Goal: Task Accomplishment & Management: Manage account settings

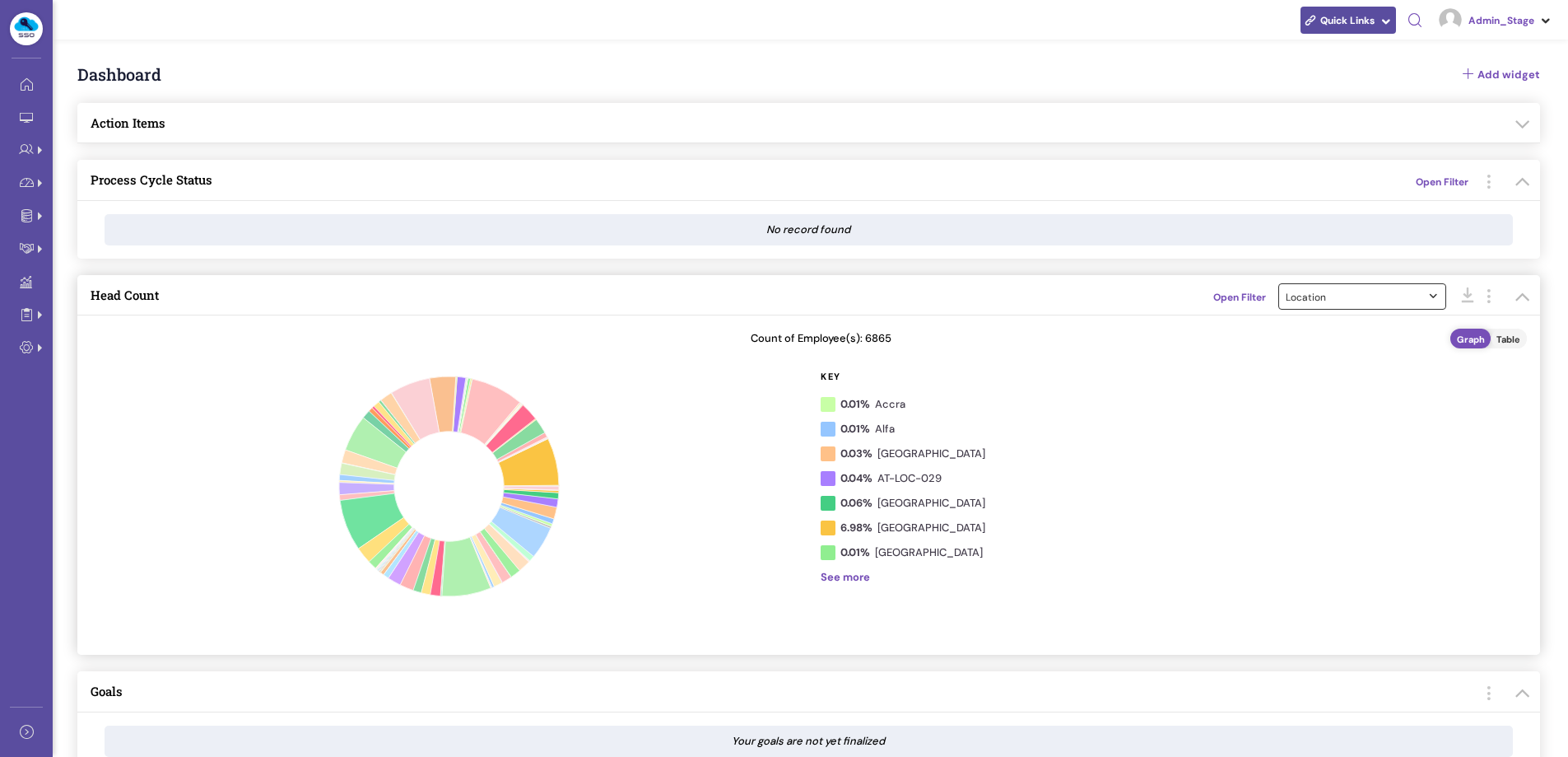
click at [1393, 295] on span "Location" at bounding box center [1358, 297] width 146 height 14
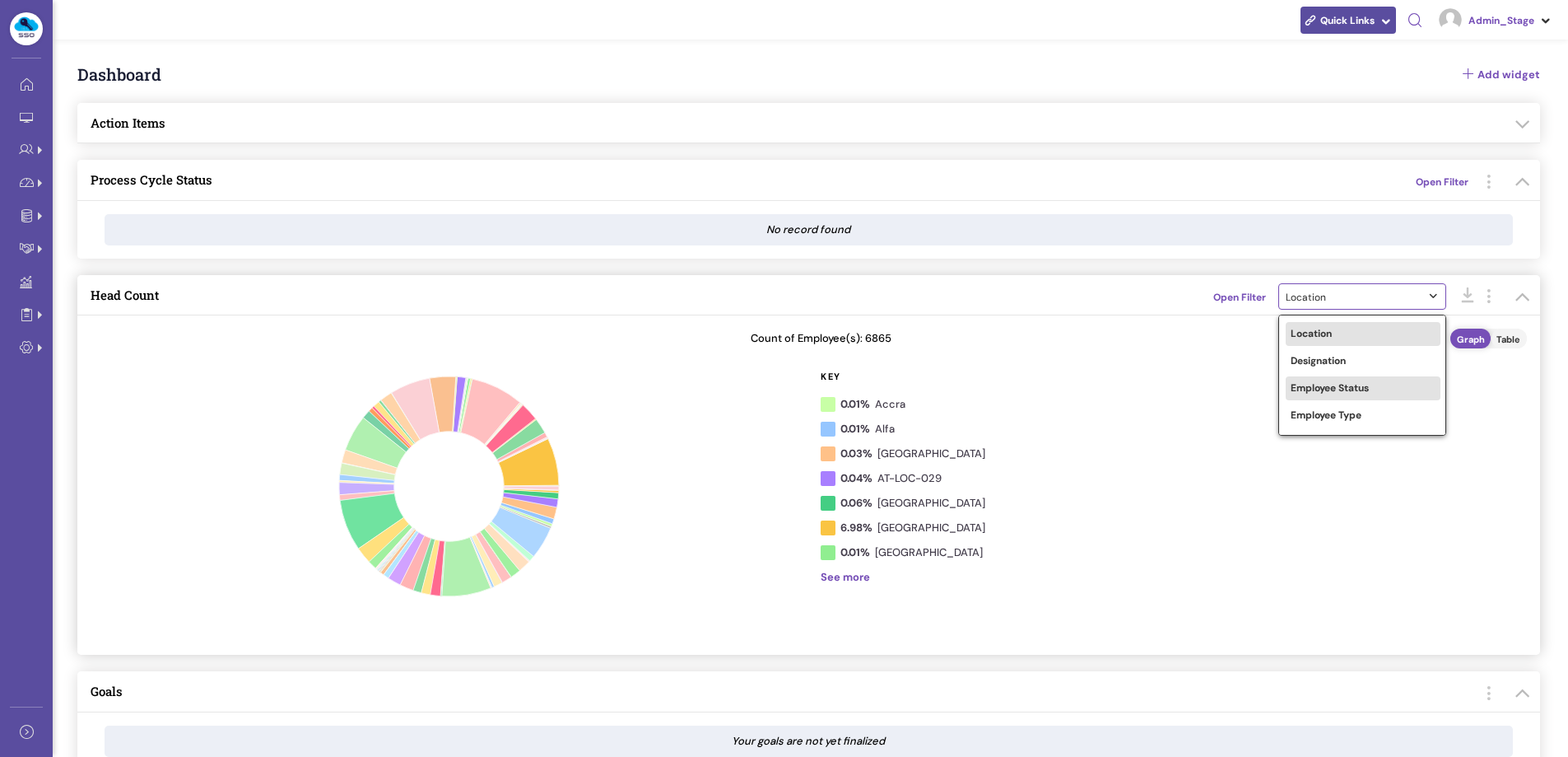
click at [1334, 378] on link "Employee Status" at bounding box center [1363, 388] width 155 height 24
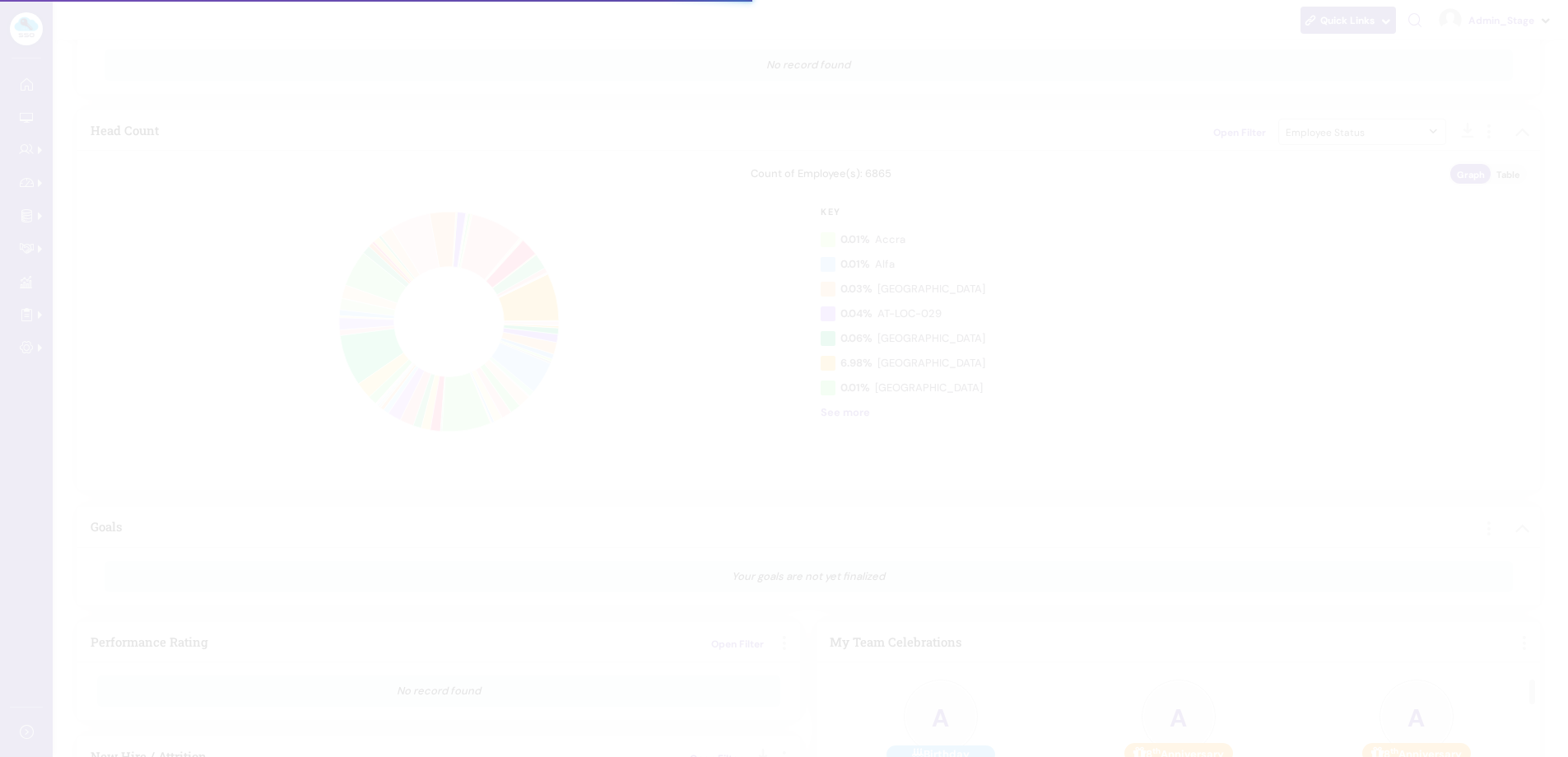
scroll to position [83, 0]
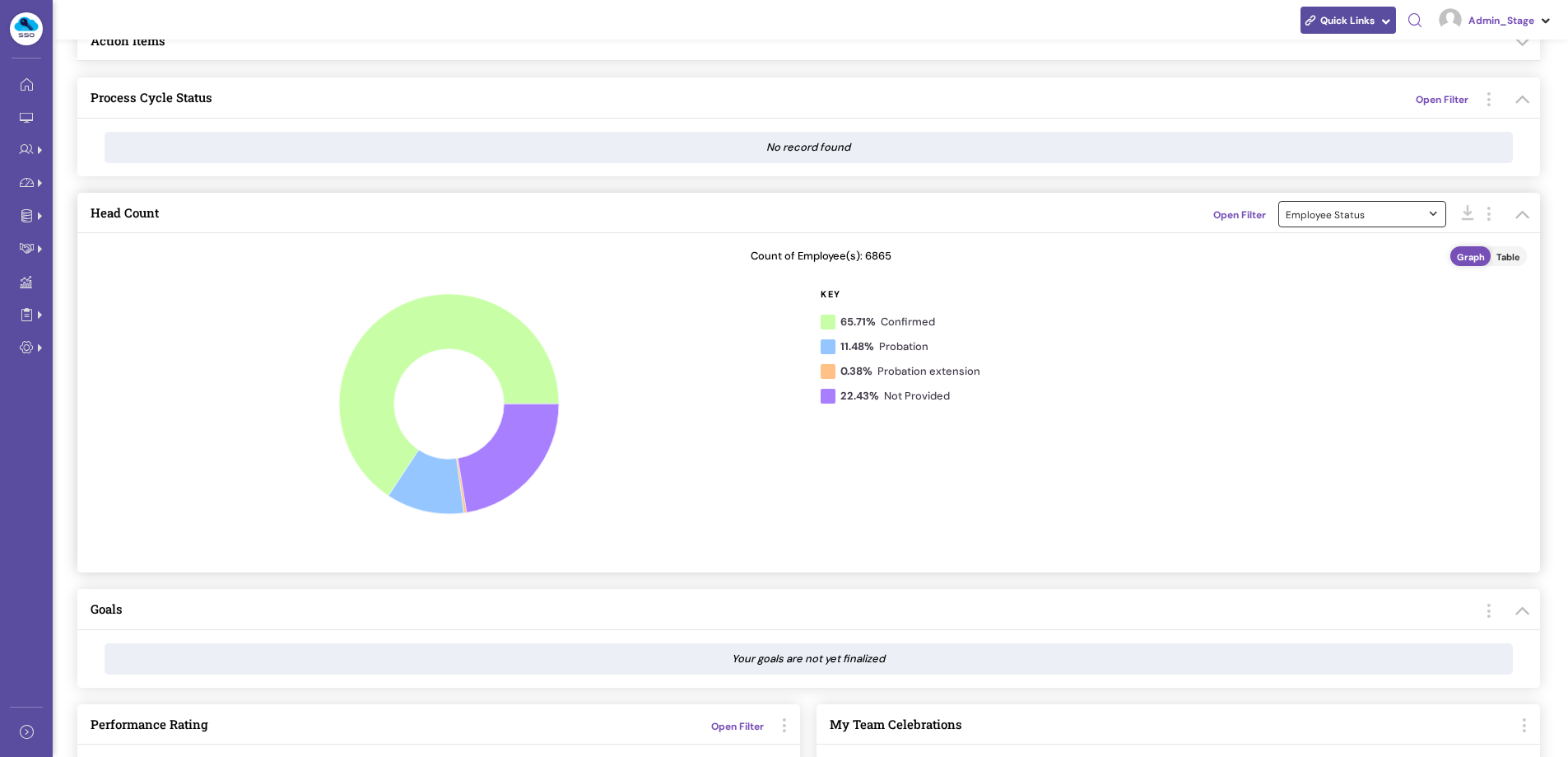
click at [1363, 209] on span "Employee Status" at bounding box center [1358, 215] width 146 height 14
click at [1325, 344] on link "Employee Type" at bounding box center [1363, 333] width 155 height 24
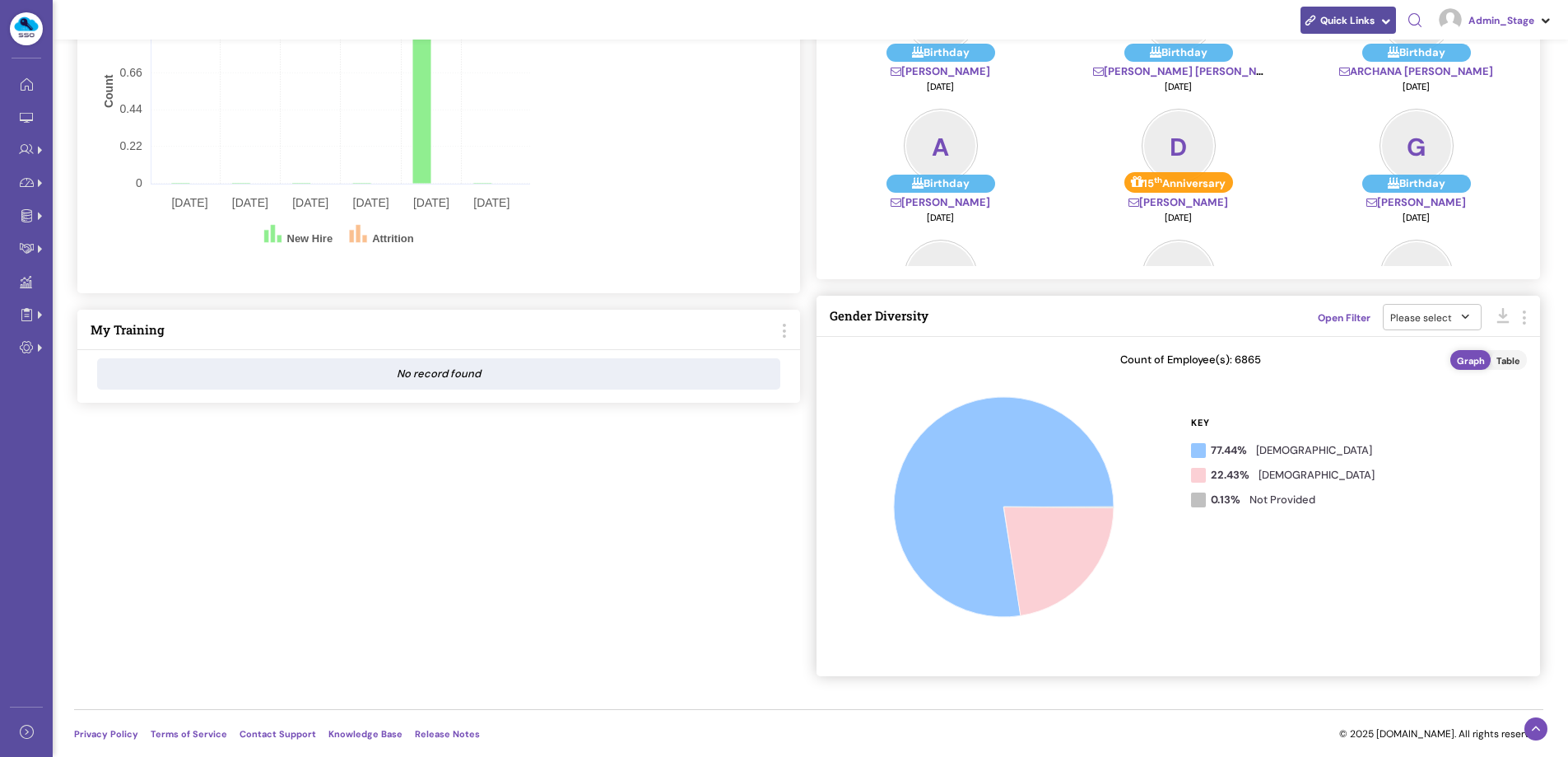
scroll to position [990, 0]
click at [1430, 317] on span "Please select" at bounding box center [1427, 316] width 73 height 14
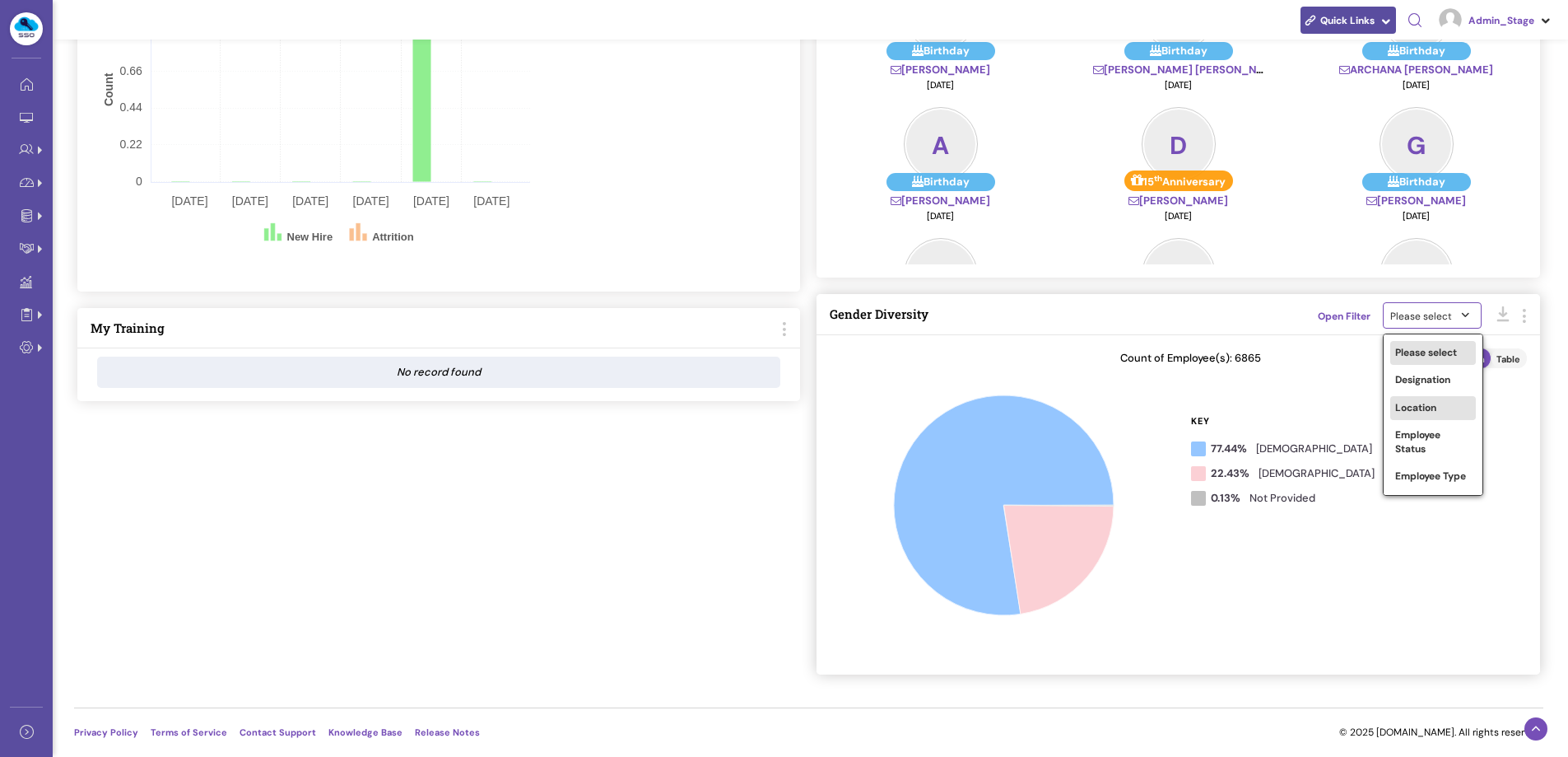
click at [1422, 406] on span "Location" at bounding box center [1416, 408] width 41 height 13
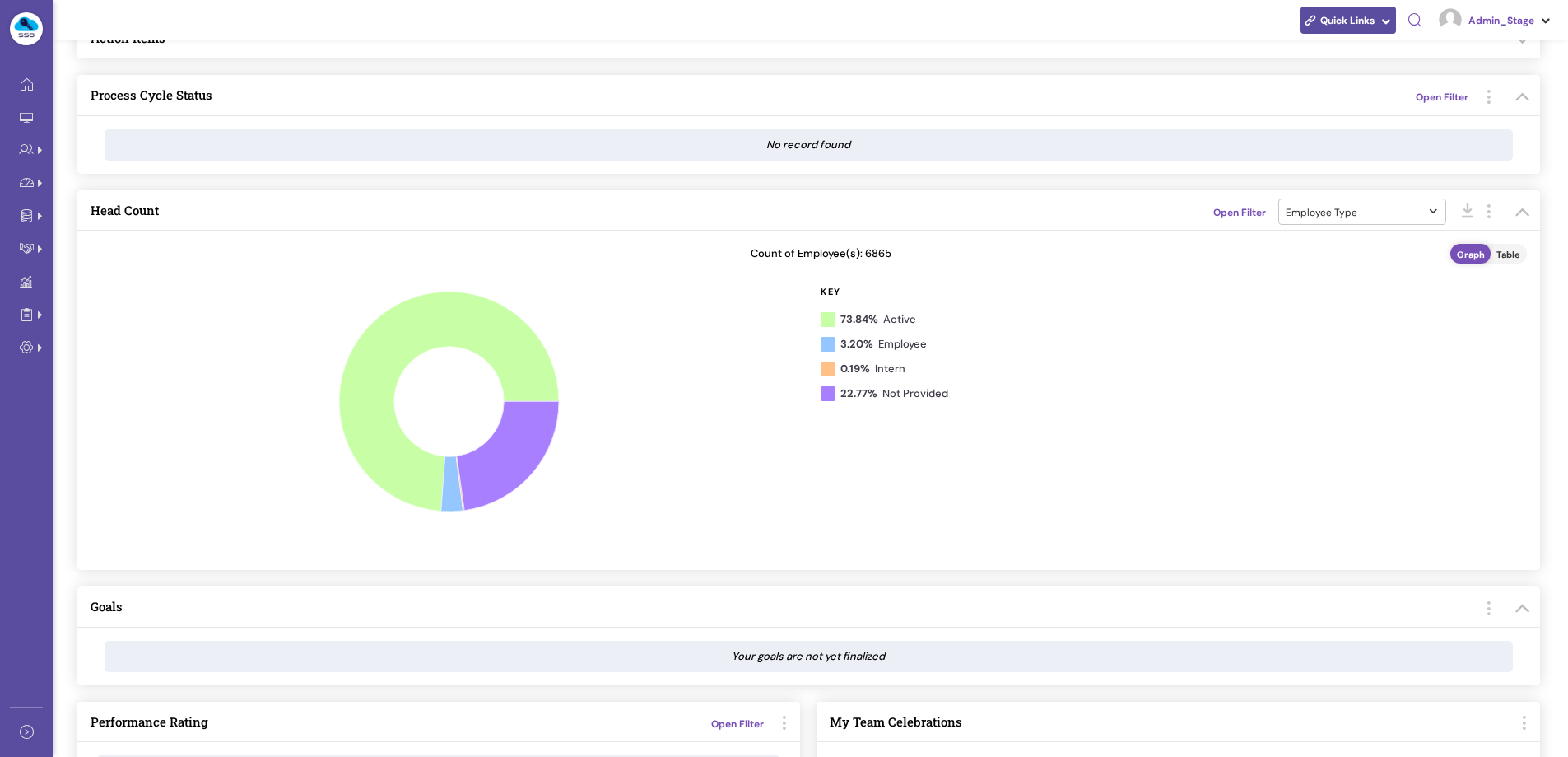
scroll to position [84, 0]
click at [91, 384] on link "Admin" at bounding box center [154, 392] width 162 height 25
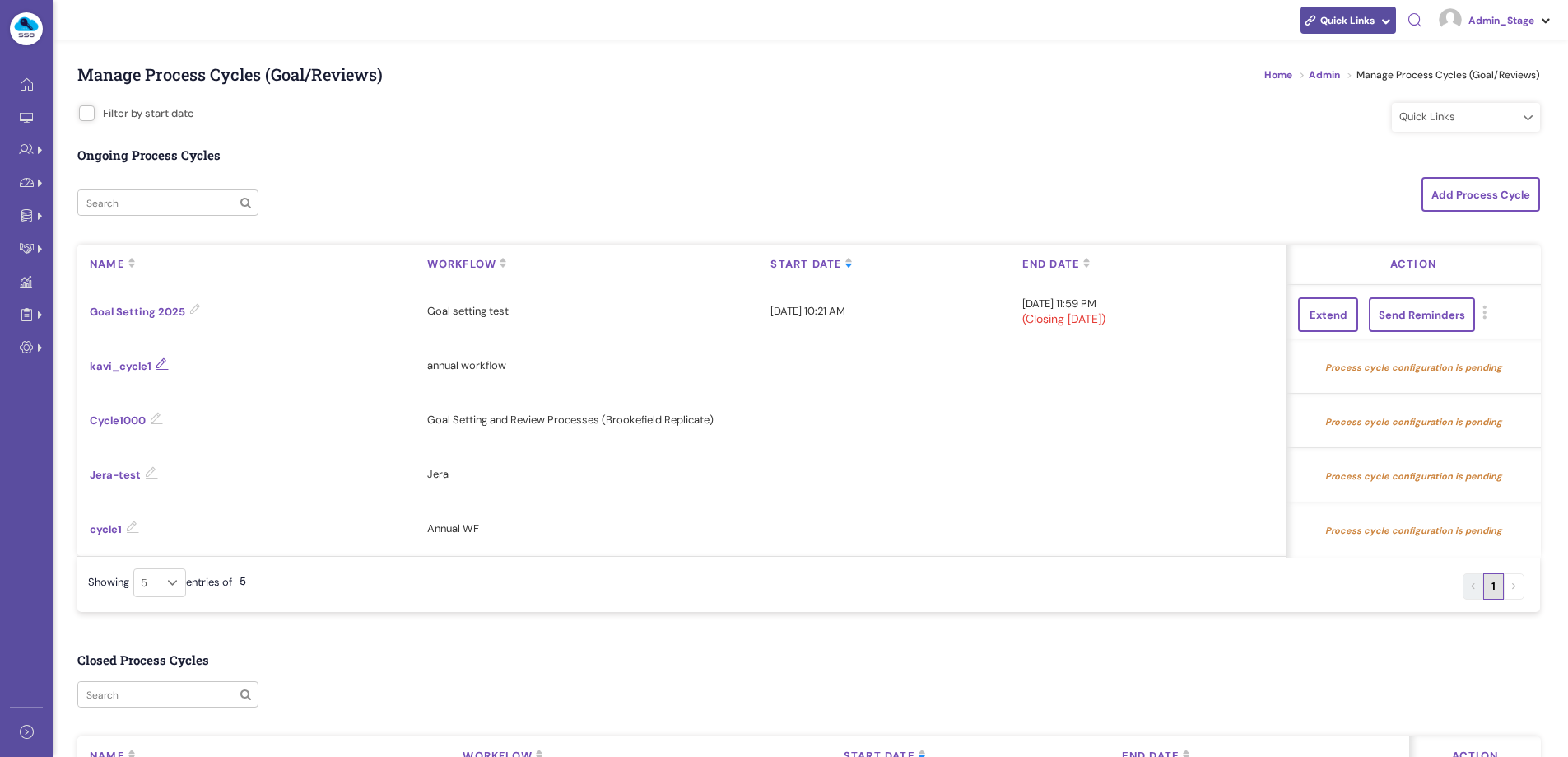
click at [127, 370] on link "kavi_cycle1" at bounding box center [129, 366] width 79 height 14
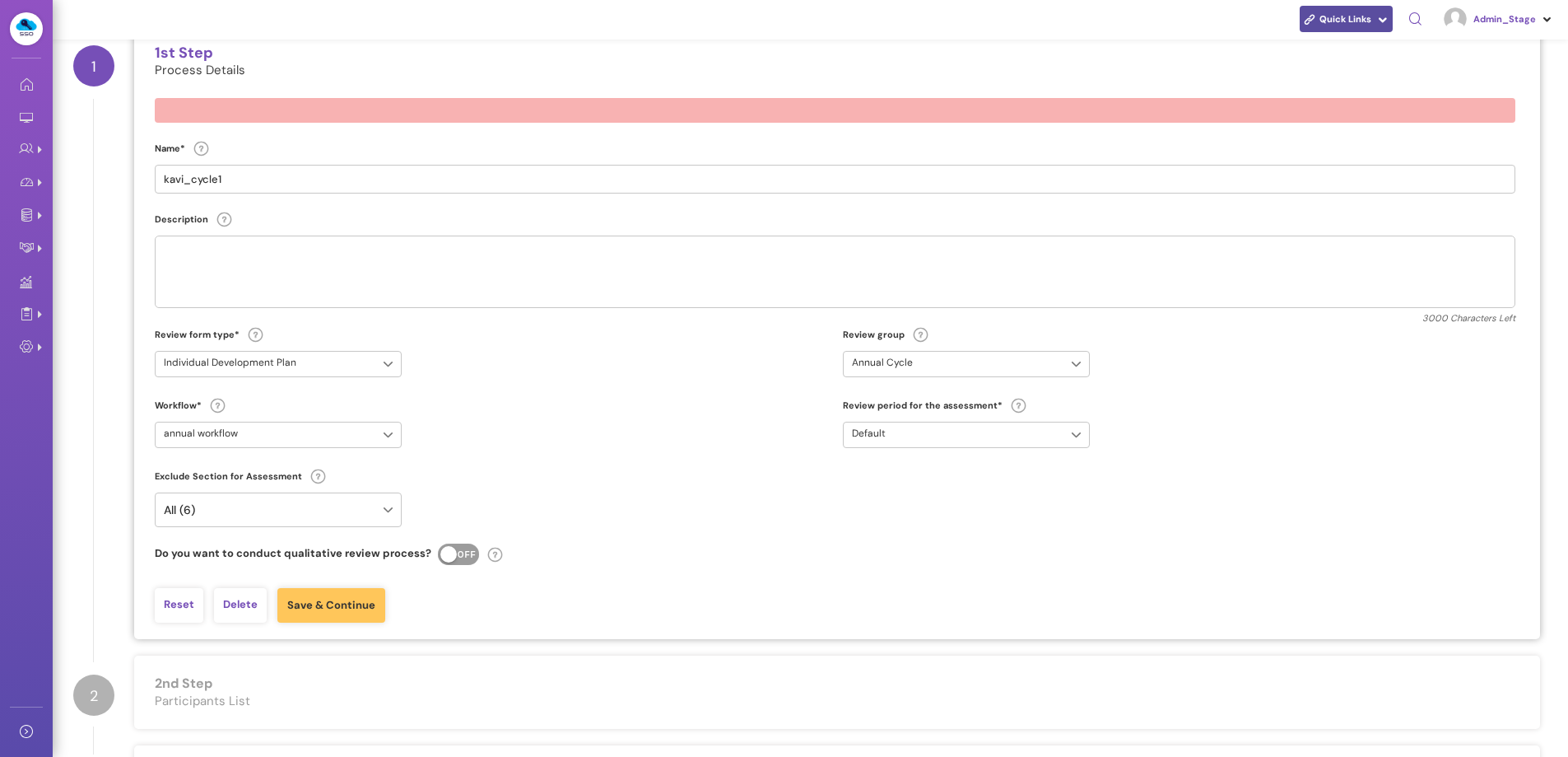
scroll to position [260, 0]
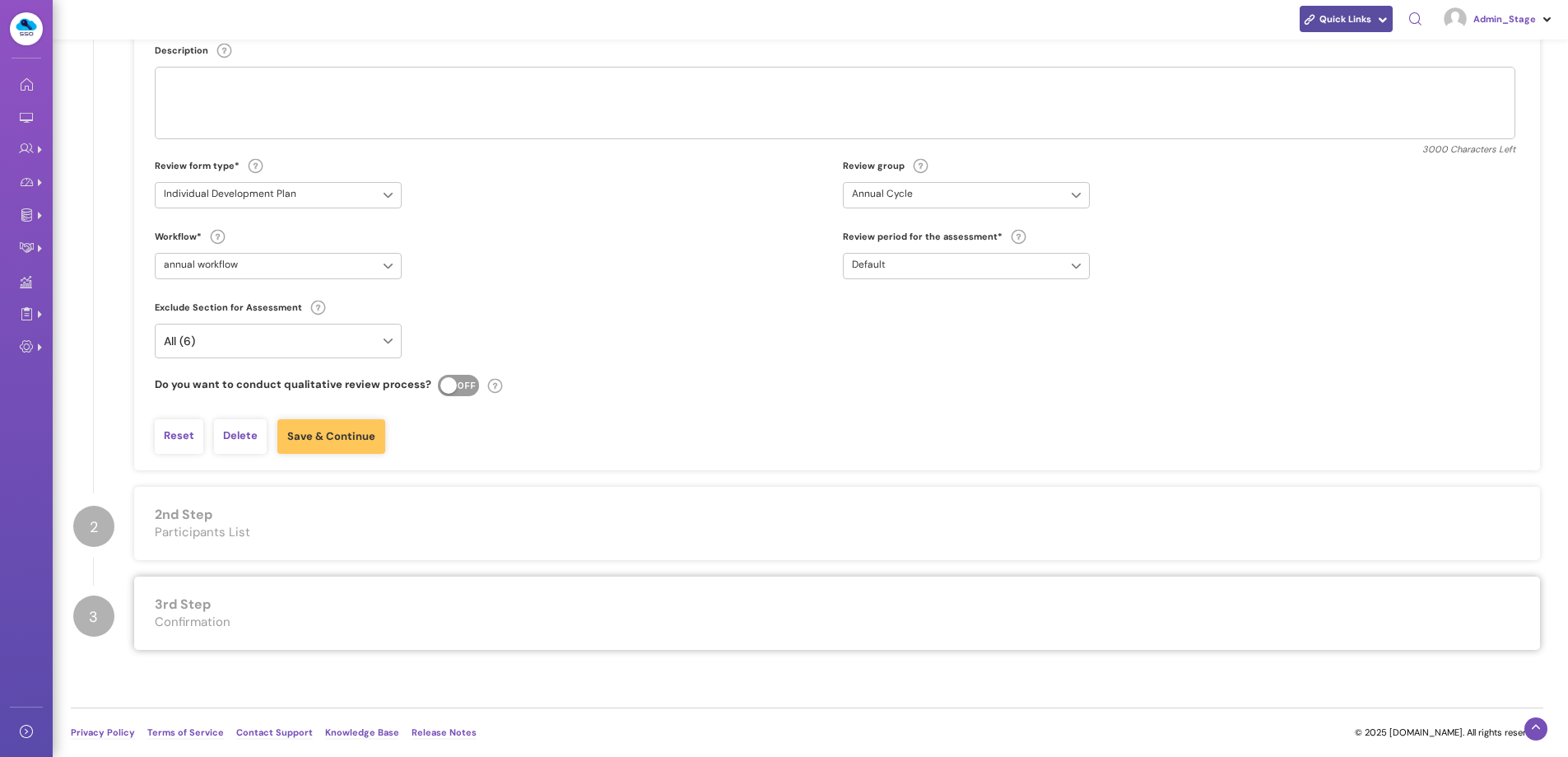
click at [311, 611] on div "3rd Step Confirmation" at bounding box center [837, 613] width 1406 height 73
click at [189, 601] on div "3rd Step Confirmation" at bounding box center [837, 613] width 1406 height 73
click at [202, 533] on span "Participants List" at bounding box center [837, 532] width 1365 height 15
click at [200, 522] on div "2nd Step Participants List" at bounding box center [837, 523] width 1406 height 73
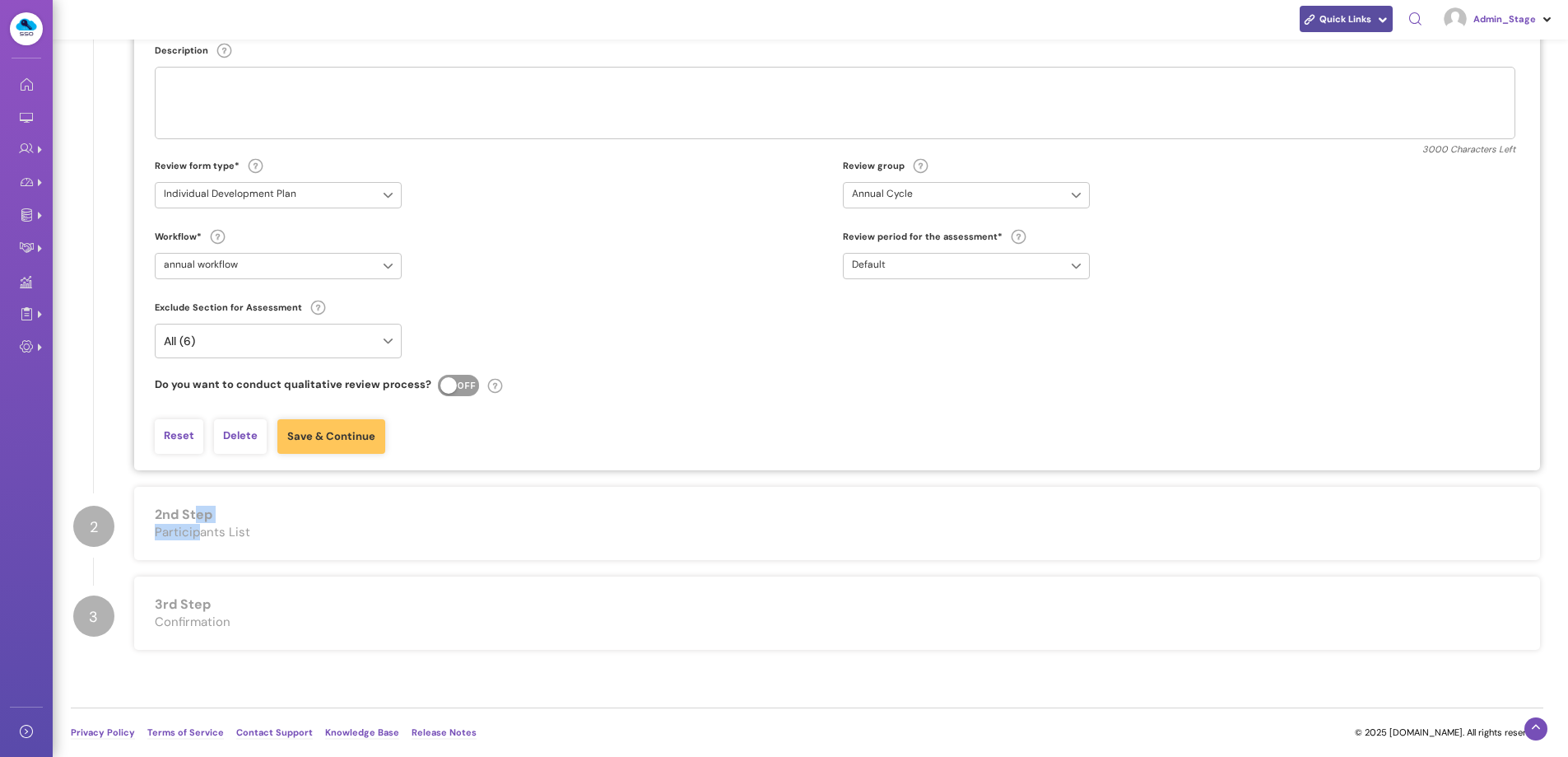
scroll to position [0, 0]
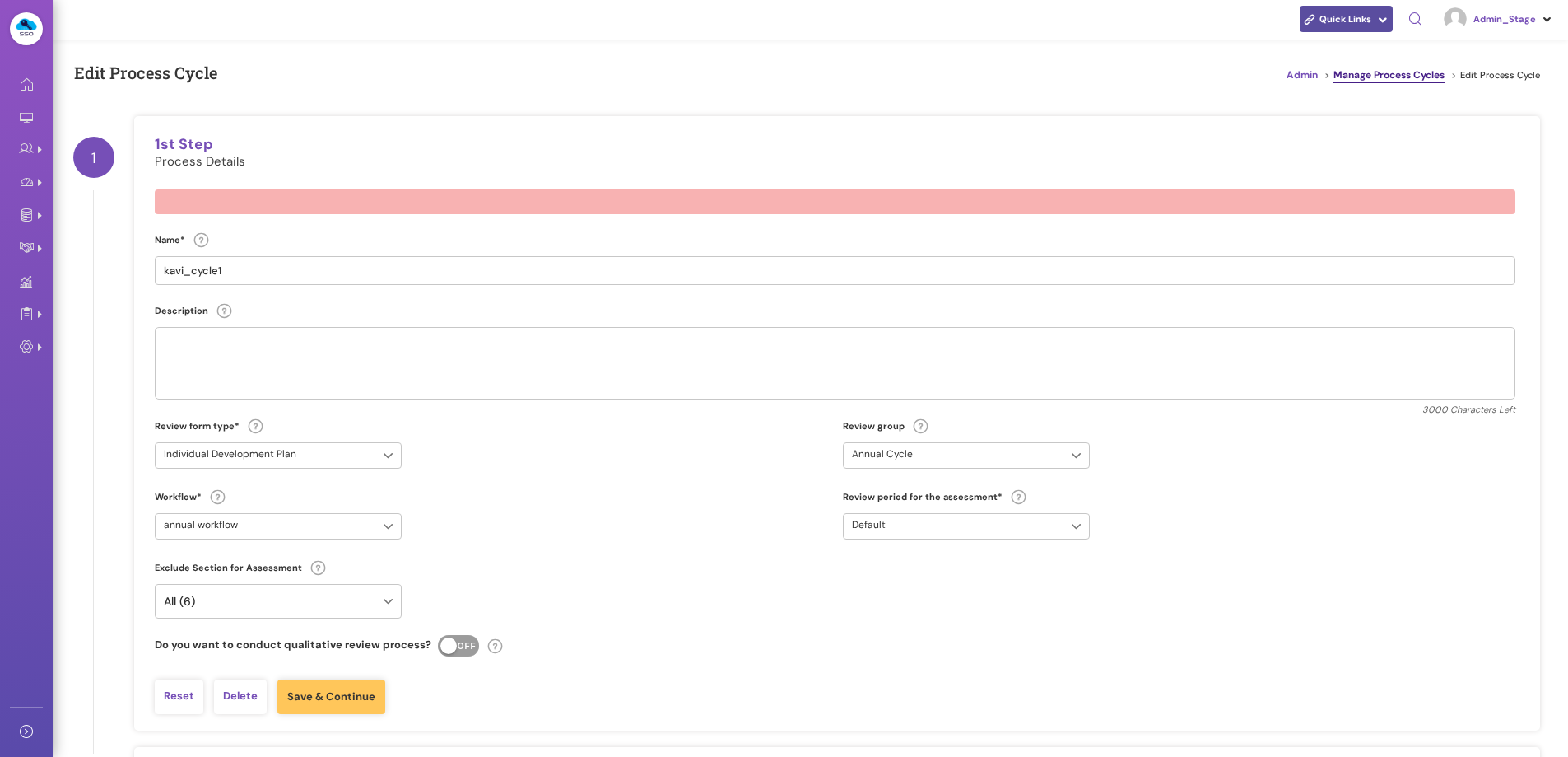
click at [1399, 78] on link "Manage Process Cycles" at bounding box center [1390, 76] width 111 height 15
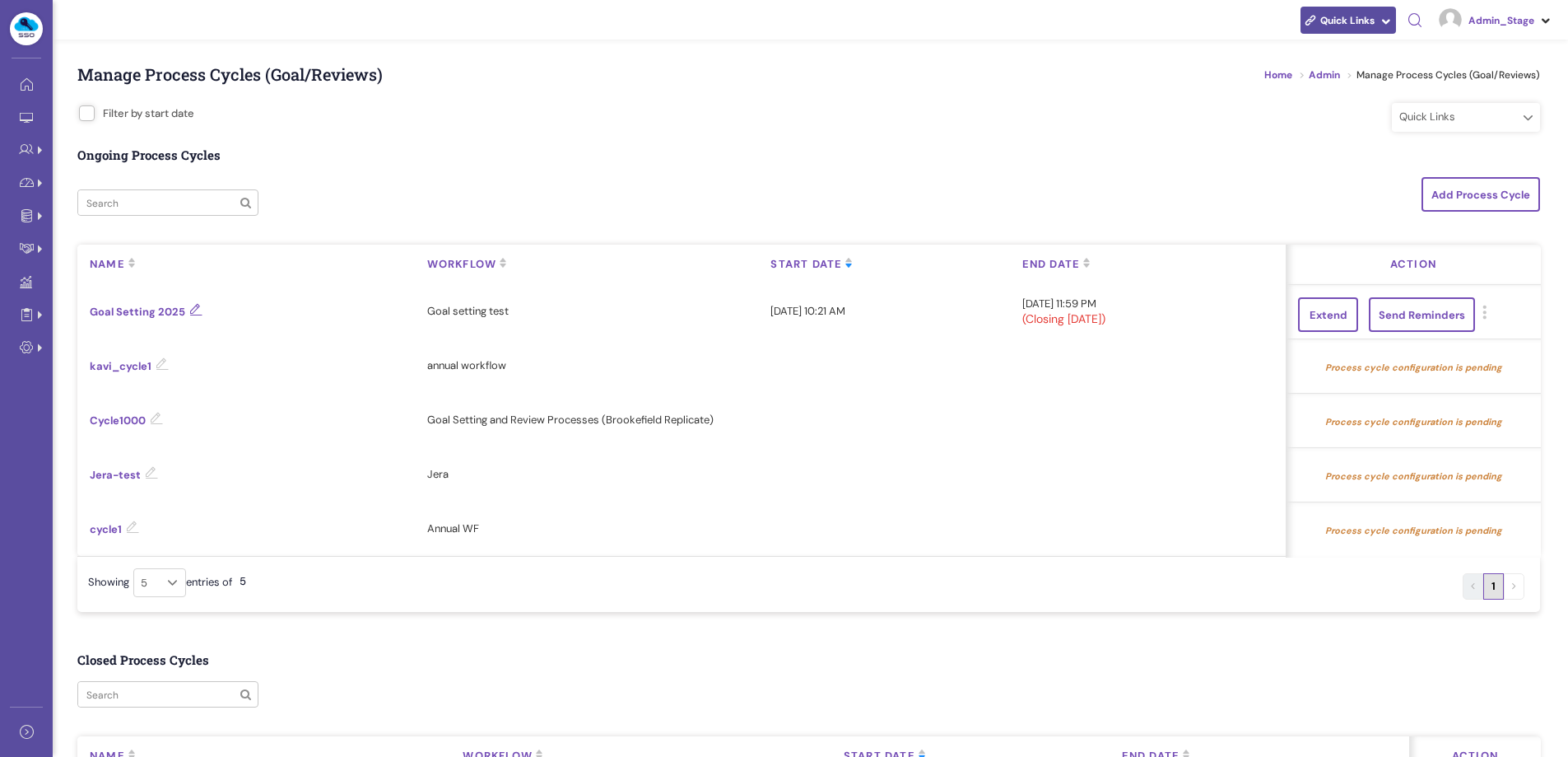
click at [126, 314] on link "Goal Setting 2025" at bounding box center [146, 311] width 112 height 14
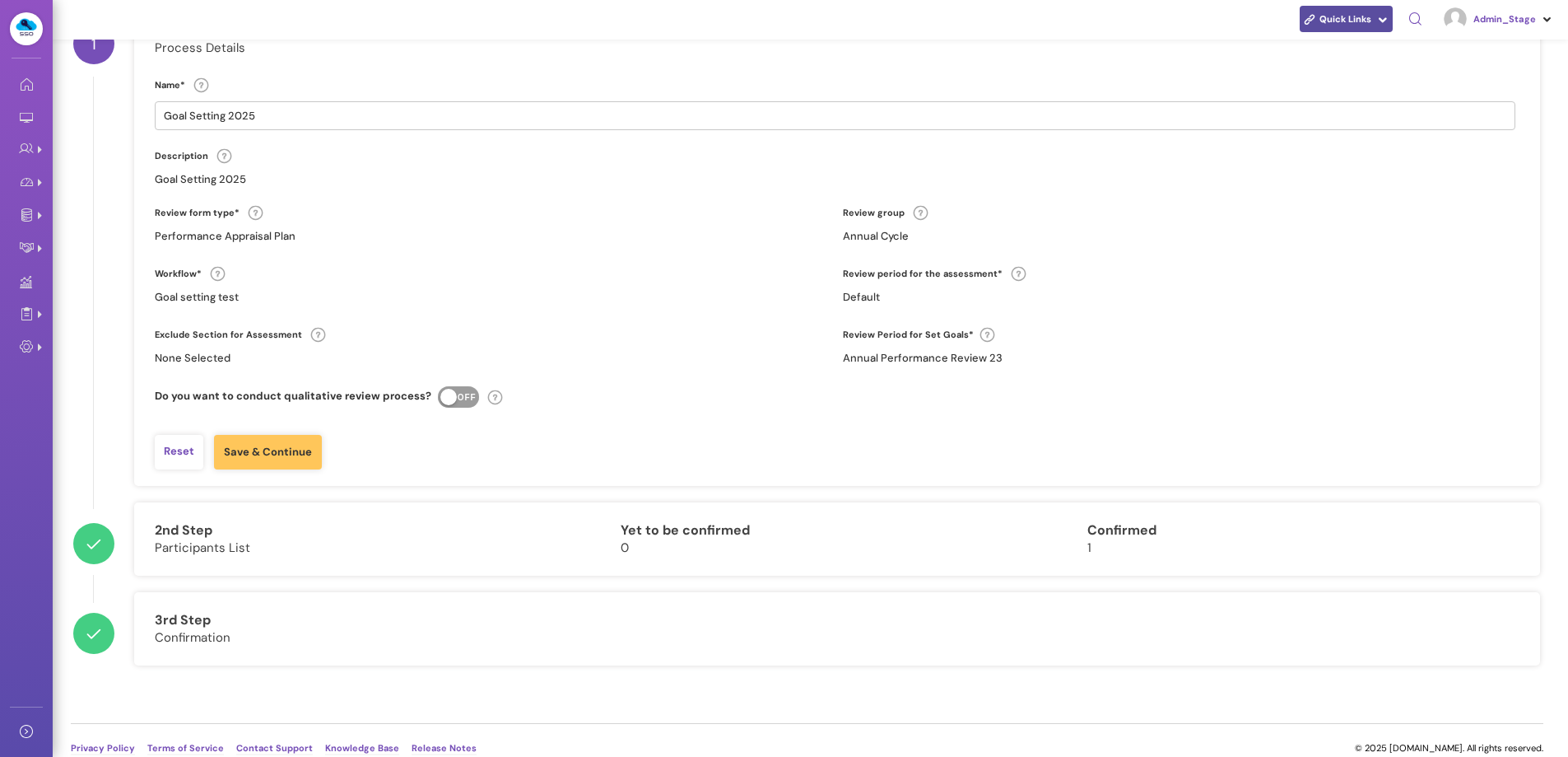
scroll to position [129, 0]
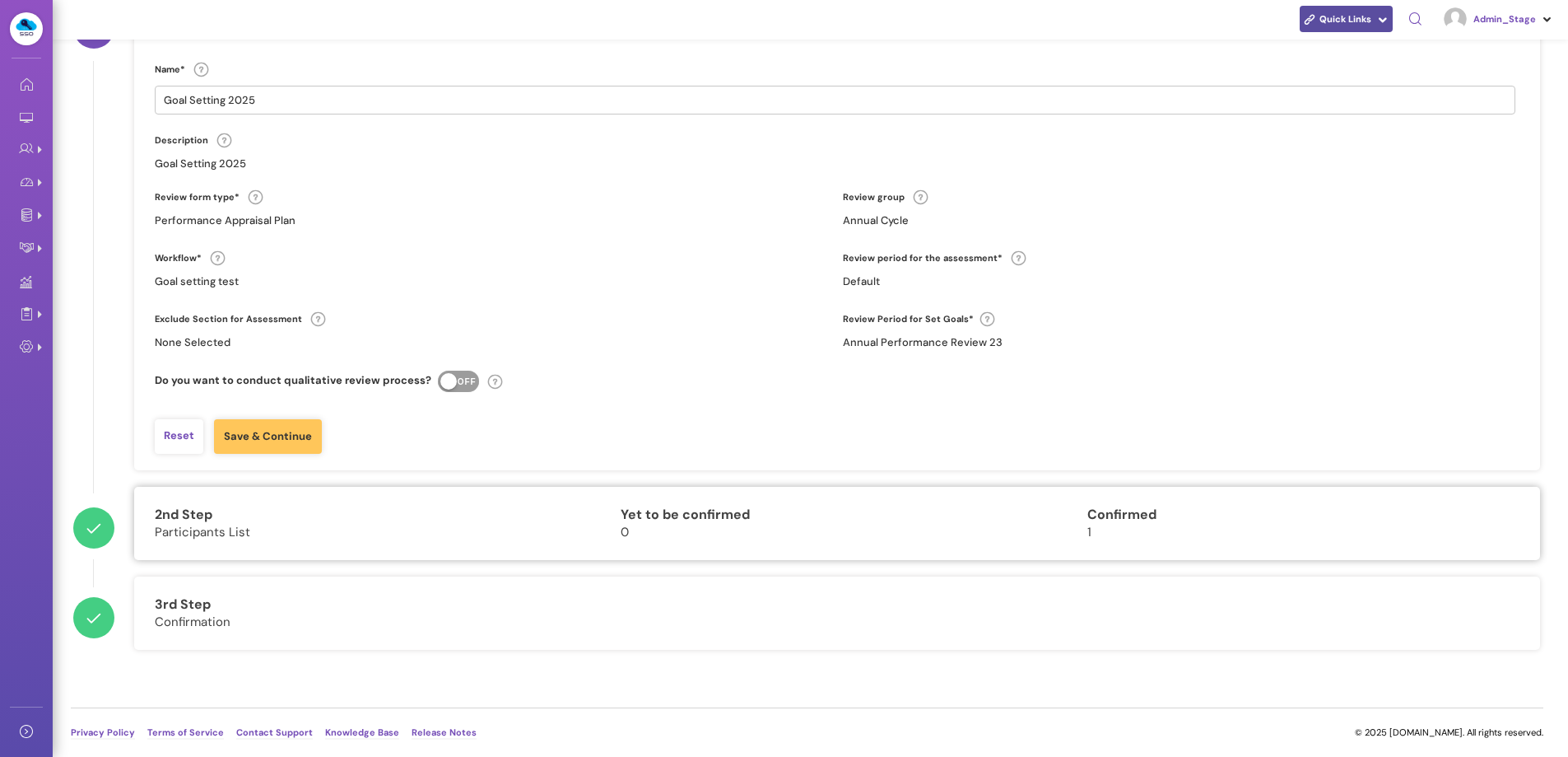
click at [309, 528] on span "Participants List" at bounding box center [367, 532] width 423 height 15
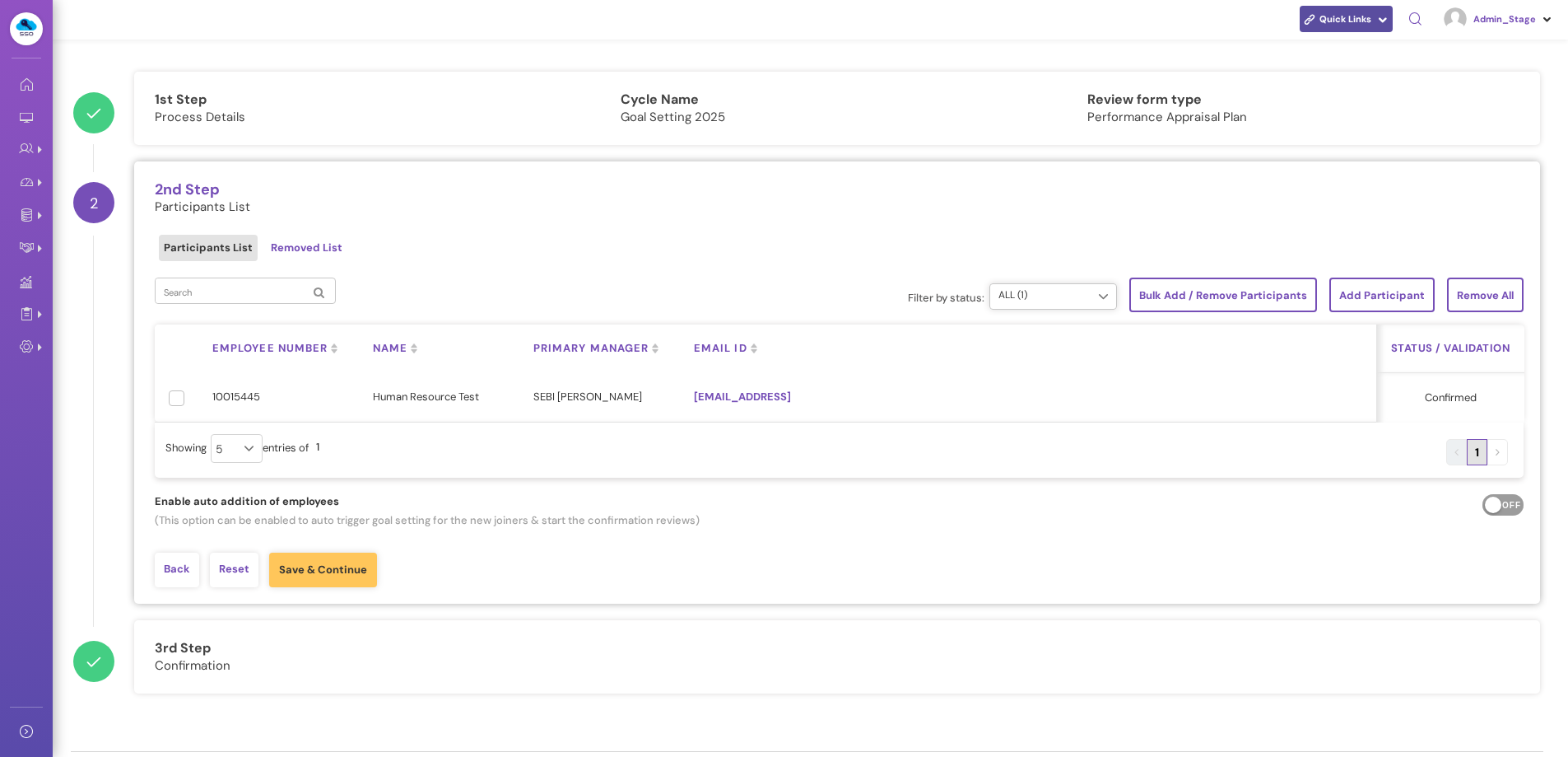
scroll to position [88, 0]
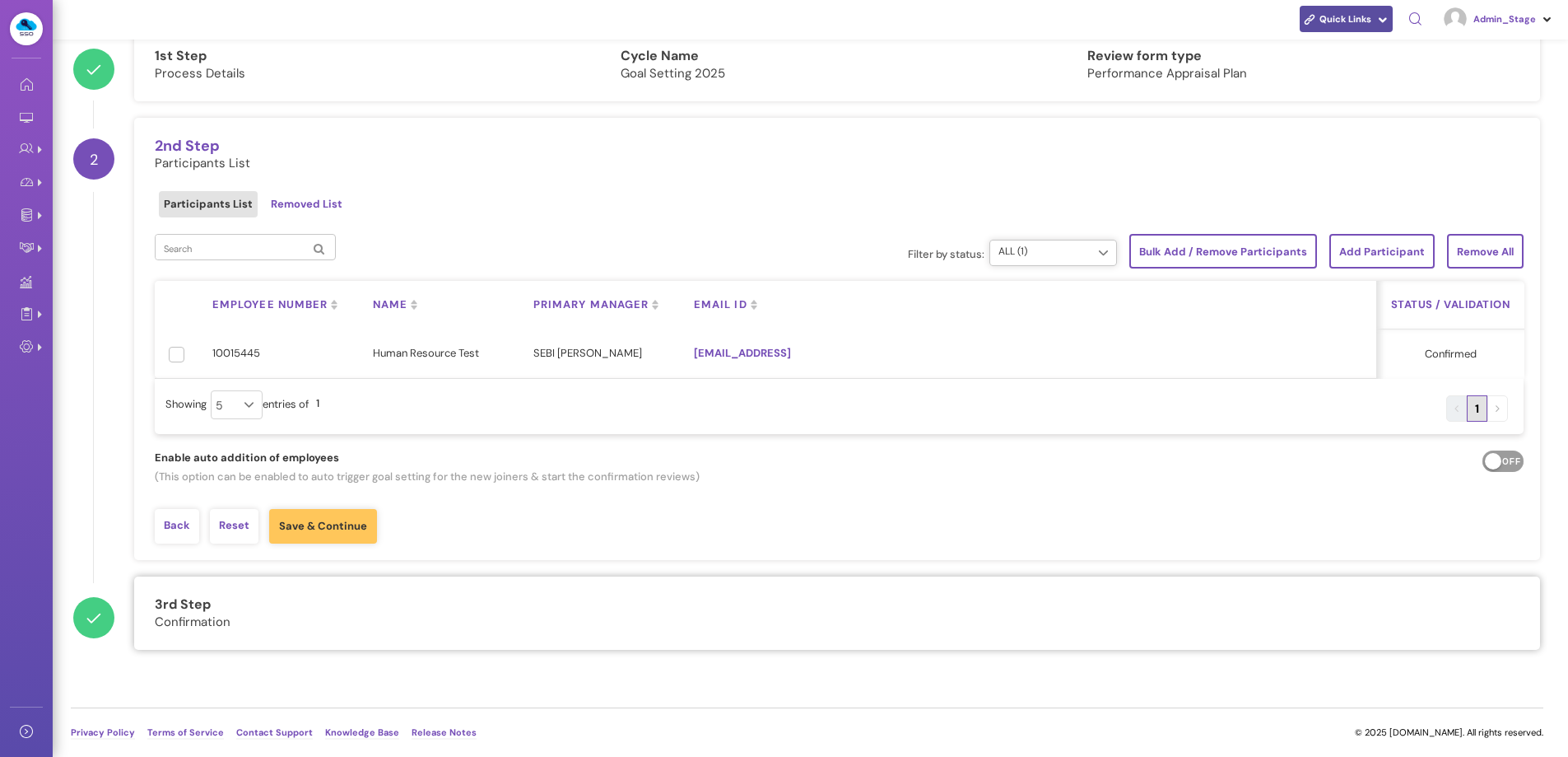
click at [178, 628] on span "Confirmation" at bounding box center [837, 622] width 1365 height 15
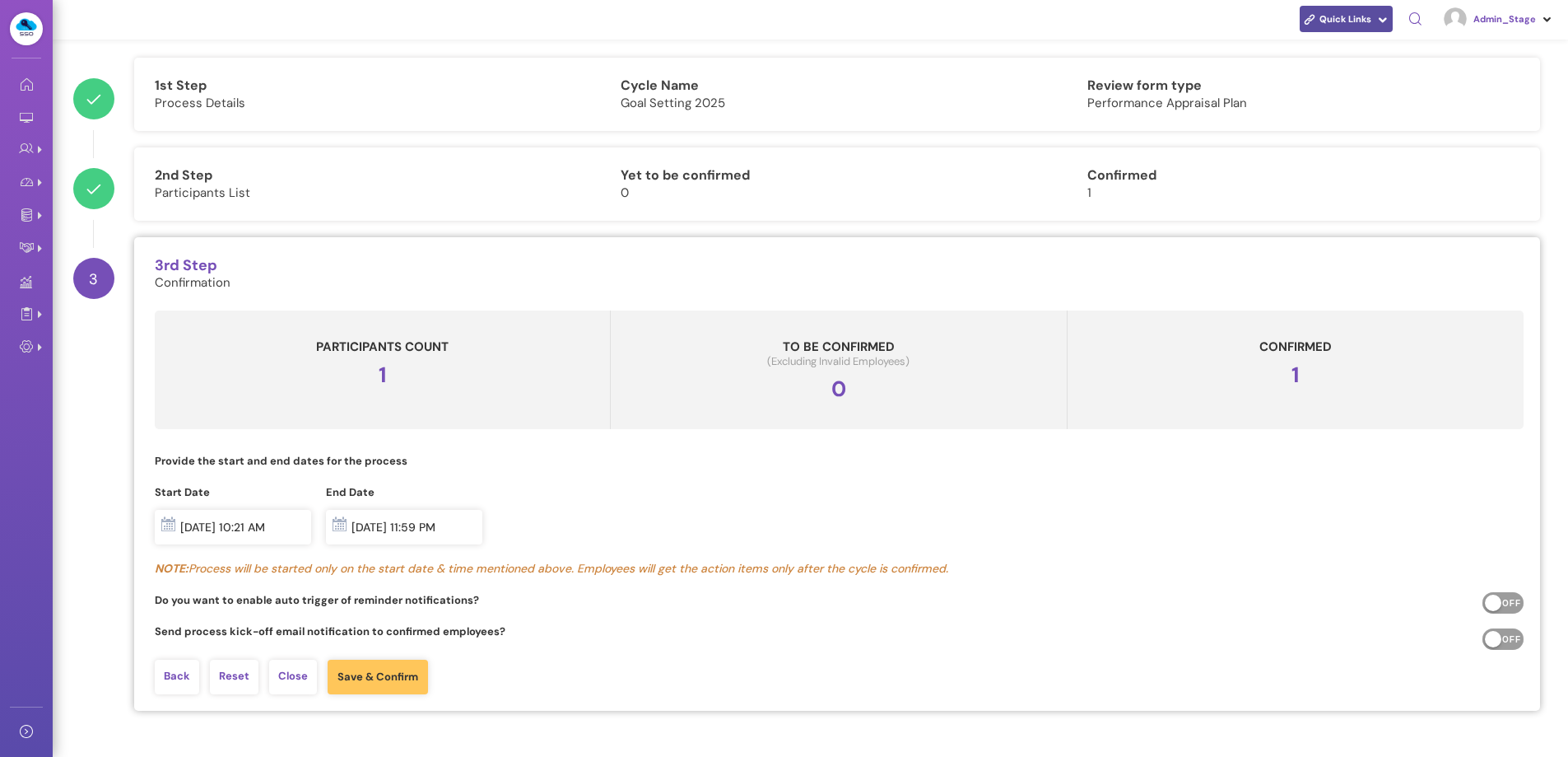
scroll to position [0, 0]
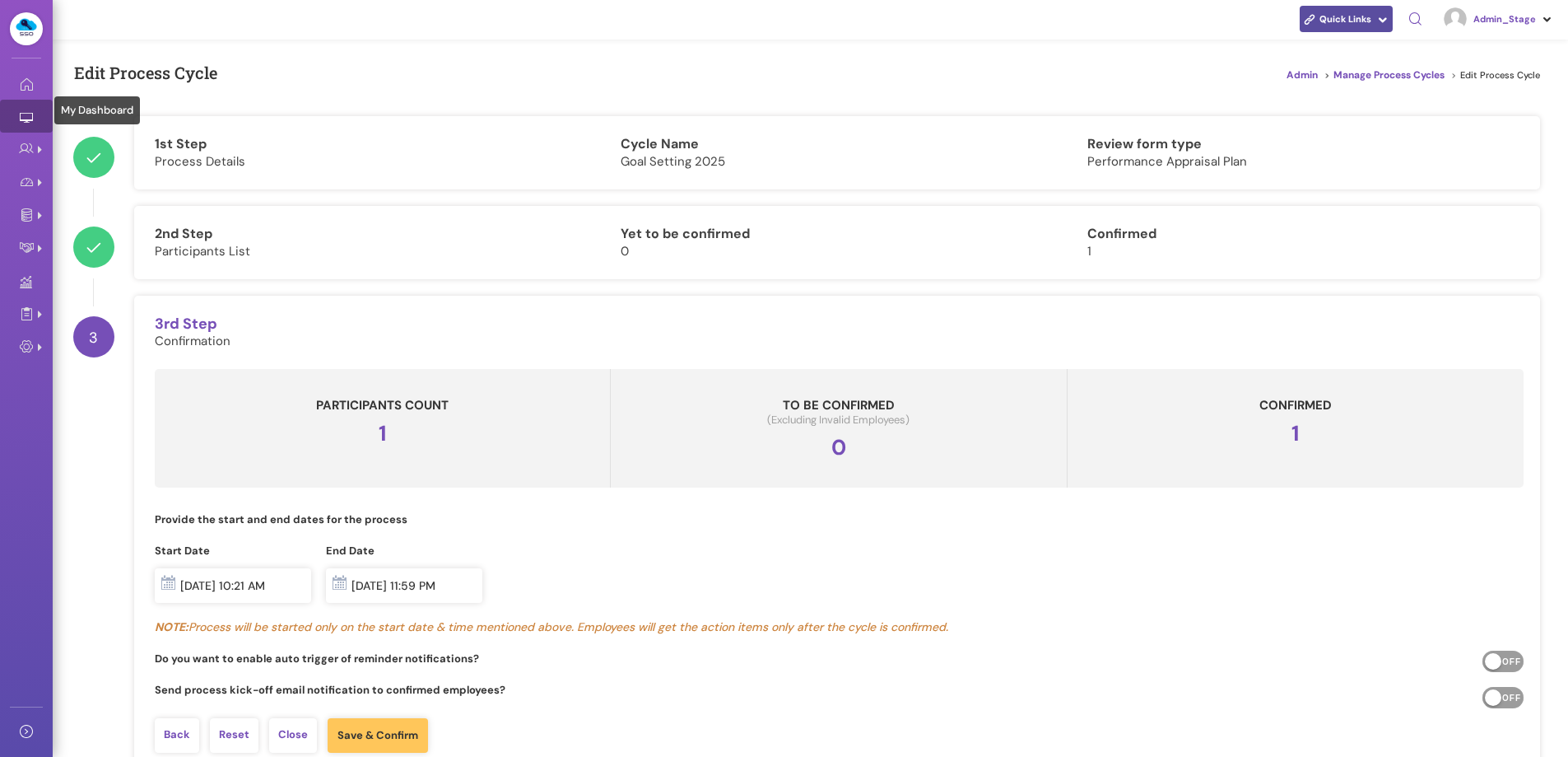
click at [19, 123] on icon at bounding box center [26, 117] width 36 height 20
